Goal: Task Accomplishment & Management: Manage account settings

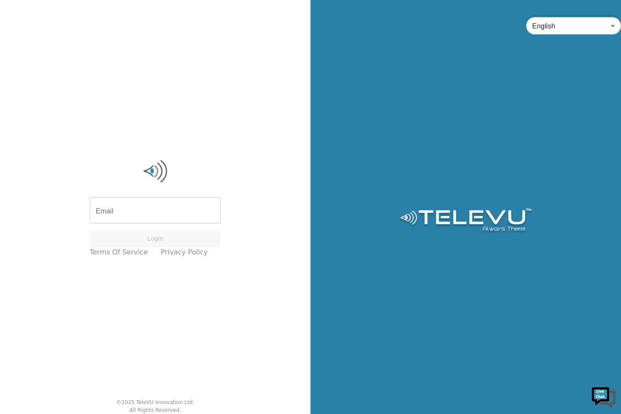
click at [146, 210] on input "Email" at bounding box center [155, 211] width 131 height 24
type input "[EMAIL_ADDRESS][DOMAIN_NAME]"
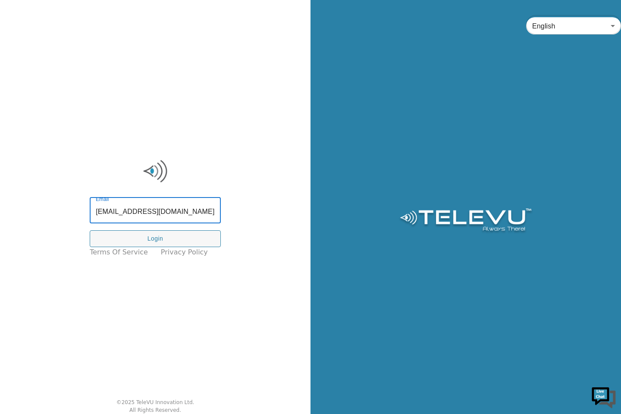
click at [157, 233] on button "Login" at bounding box center [155, 238] width 131 height 17
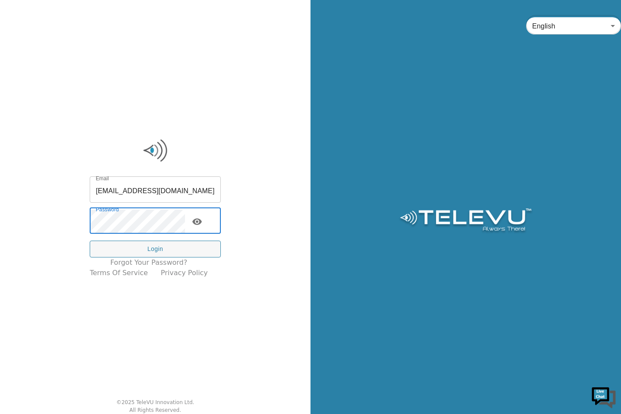
click at [183, 247] on button "Login" at bounding box center [155, 249] width 131 height 17
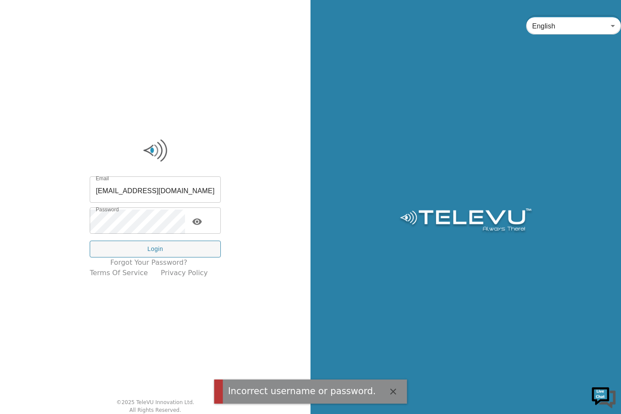
click at [202, 225] on icon "toggle password visibility" at bounding box center [197, 221] width 10 height 10
click at [172, 242] on button "Login" at bounding box center [155, 249] width 131 height 17
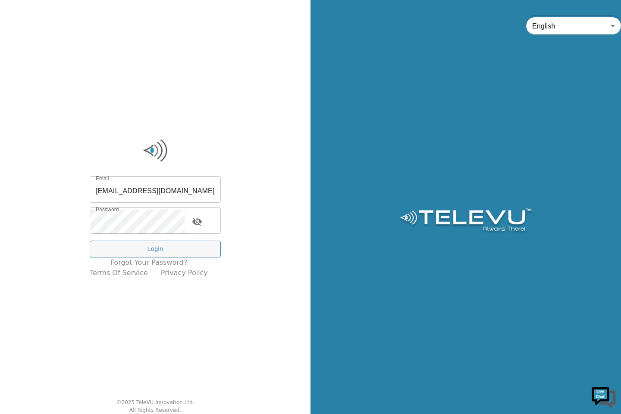
click at [196, 248] on button "Login" at bounding box center [155, 249] width 131 height 17
